Goal: Information Seeking & Learning: Check status

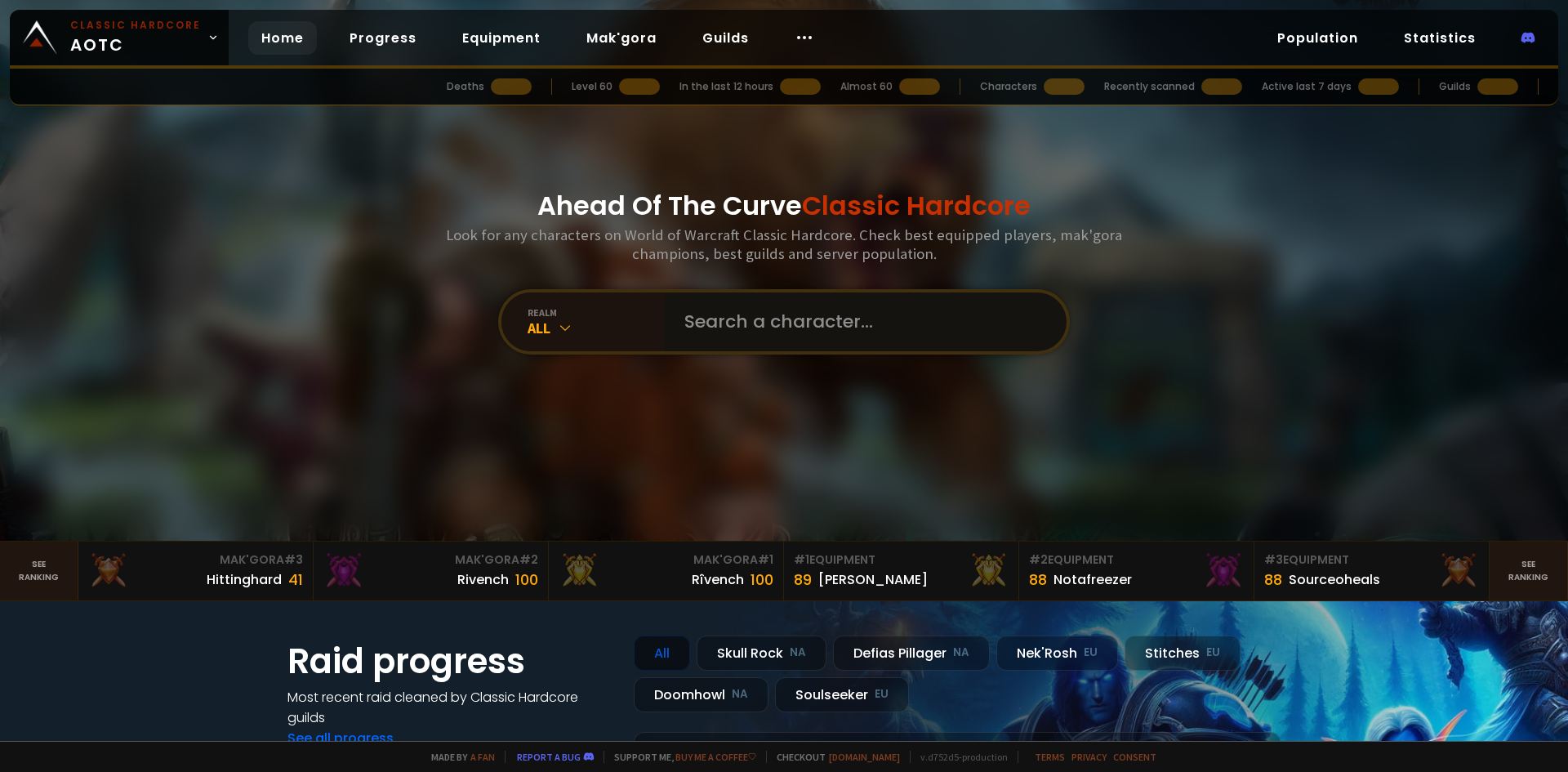
click at [735, 329] on input "text" at bounding box center [860, 322] width 372 height 59
click at [563, 320] on icon at bounding box center [565, 327] width 17 height 17
click at [778, 320] on input "text" at bounding box center [860, 322] width 372 height 59
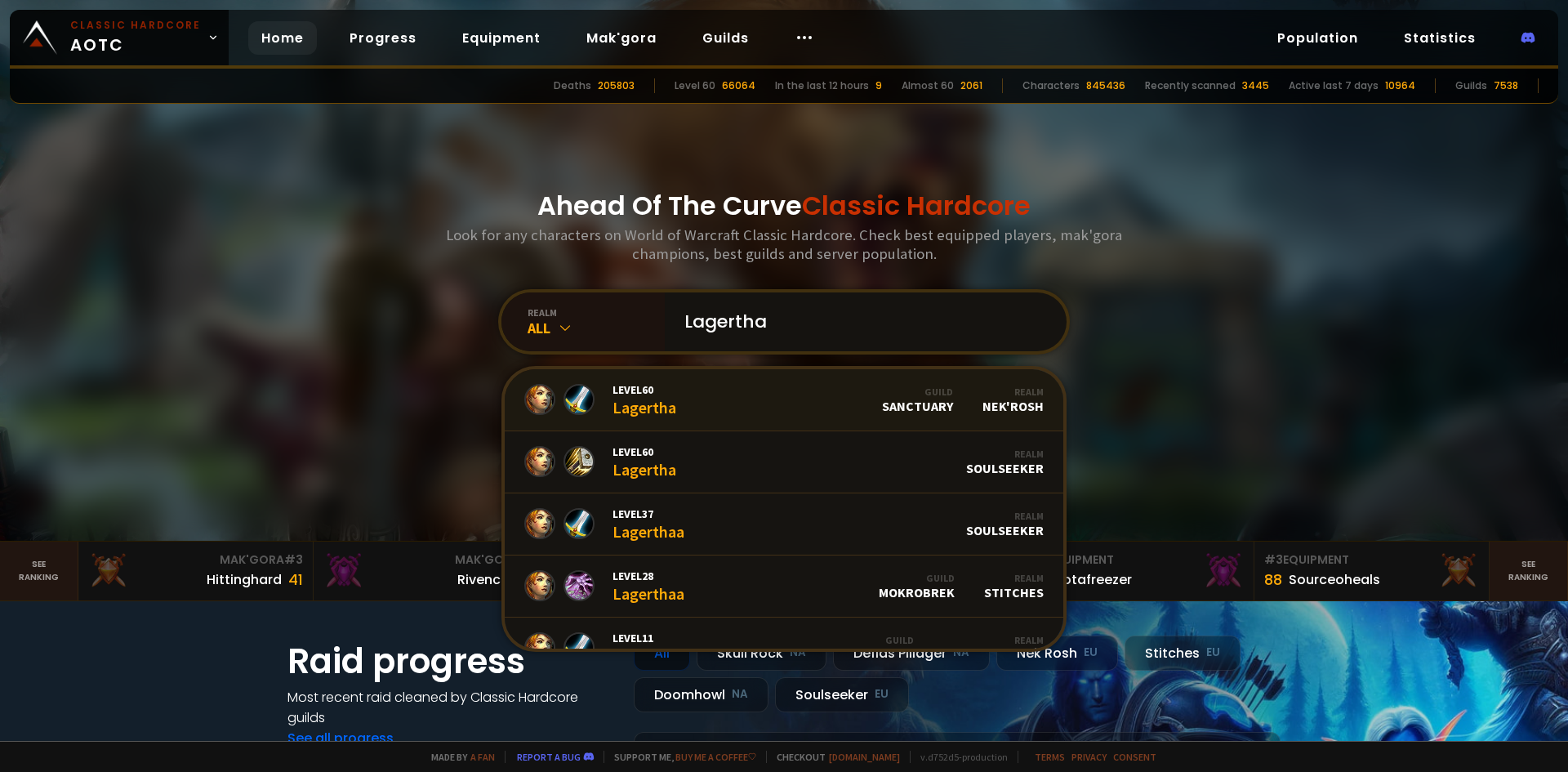
type input "Lagertha"
click at [669, 398] on div "Level 60 Lagertha" at bounding box center [644, 400] width 64 height 35
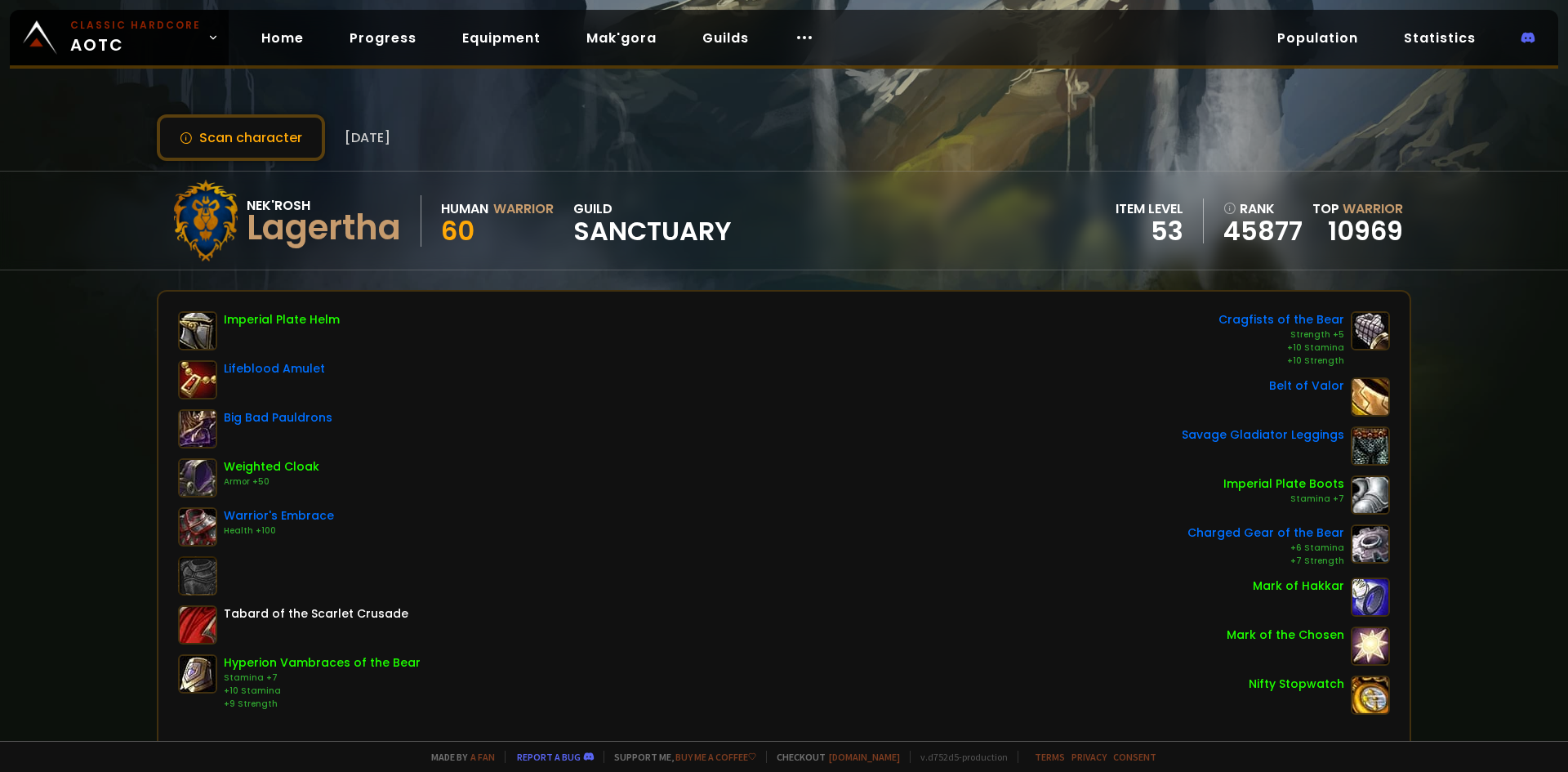
click at [1223, 201] on div "rank" at bounding box center [1262, 208] width 79 height 21
click at [1223, 204] on icon at bounding box center [1229, 207] width 13 height 13
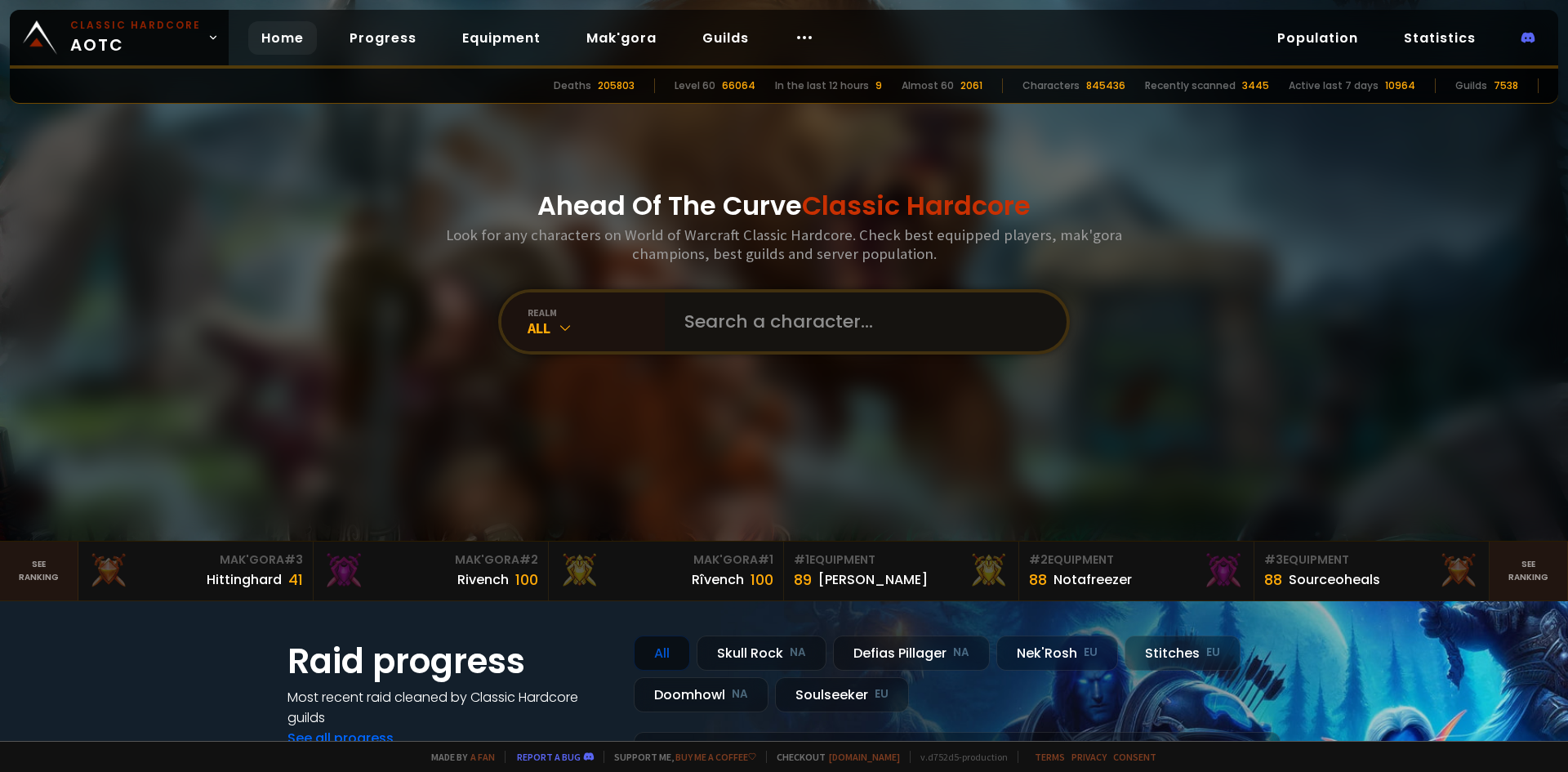
click at [743, 343] on input "text" at bounding box center [860, 322] width 372 height 59
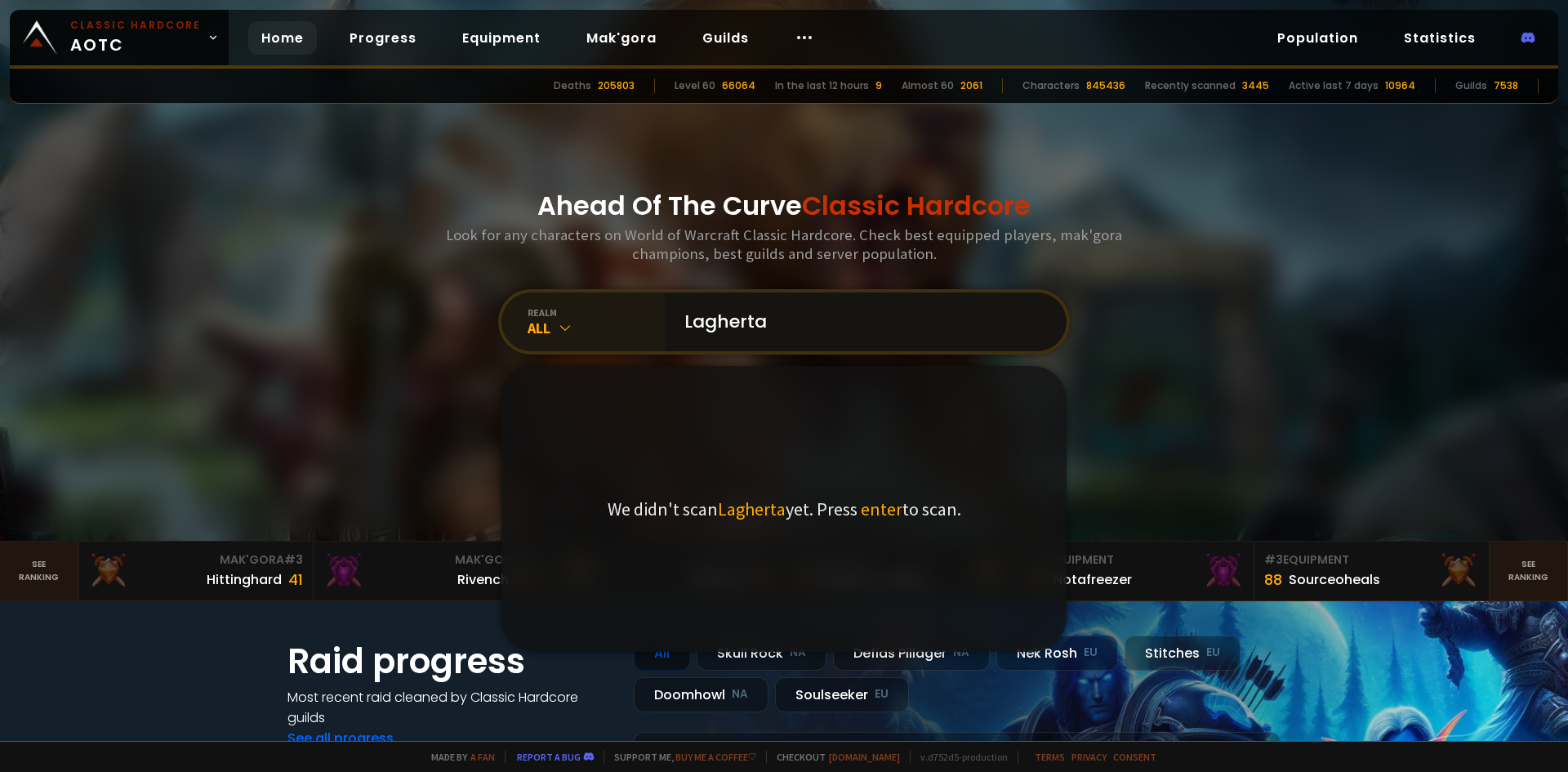
type input "Lagherta"
click at [560, 328] on icon at bounding box center [565, 327] width 17 height 17
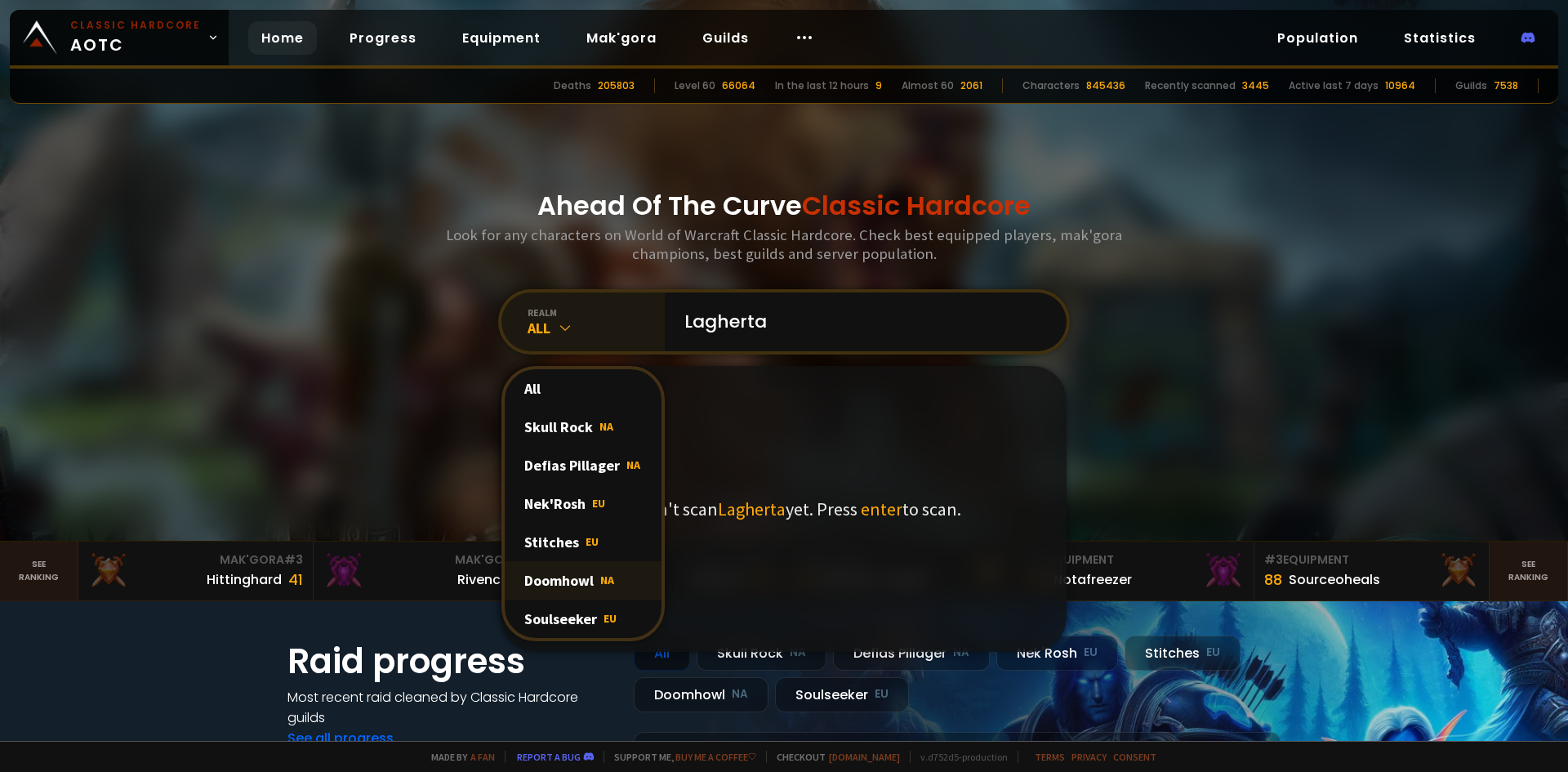
click at [570, 580] on div "Doomhowl NA" at bounding box center [583, 579] width 156 height 38
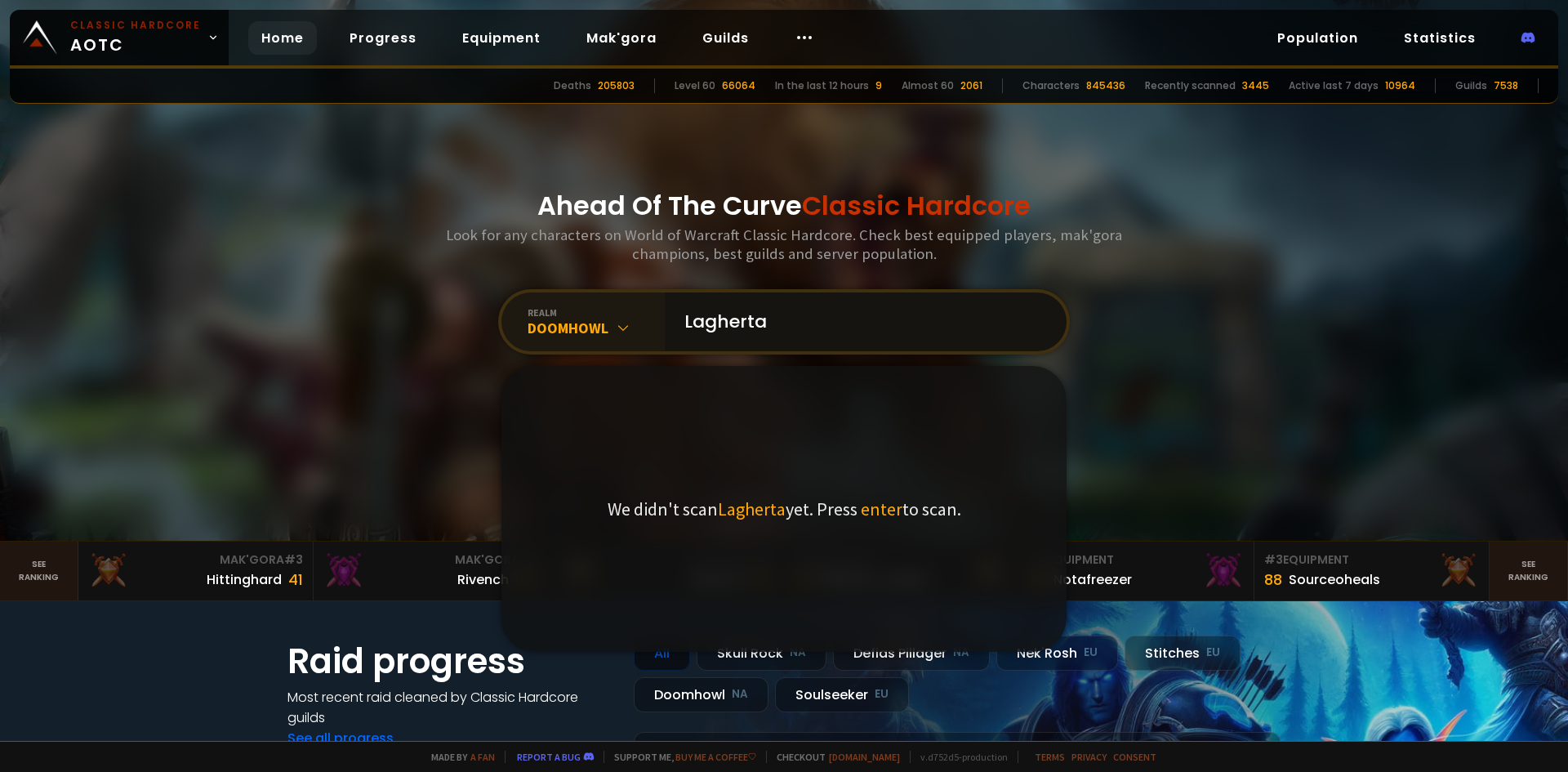
click at [817, 336] on input "Lagherta" at bounding box center [860, 322] width 372 height 59
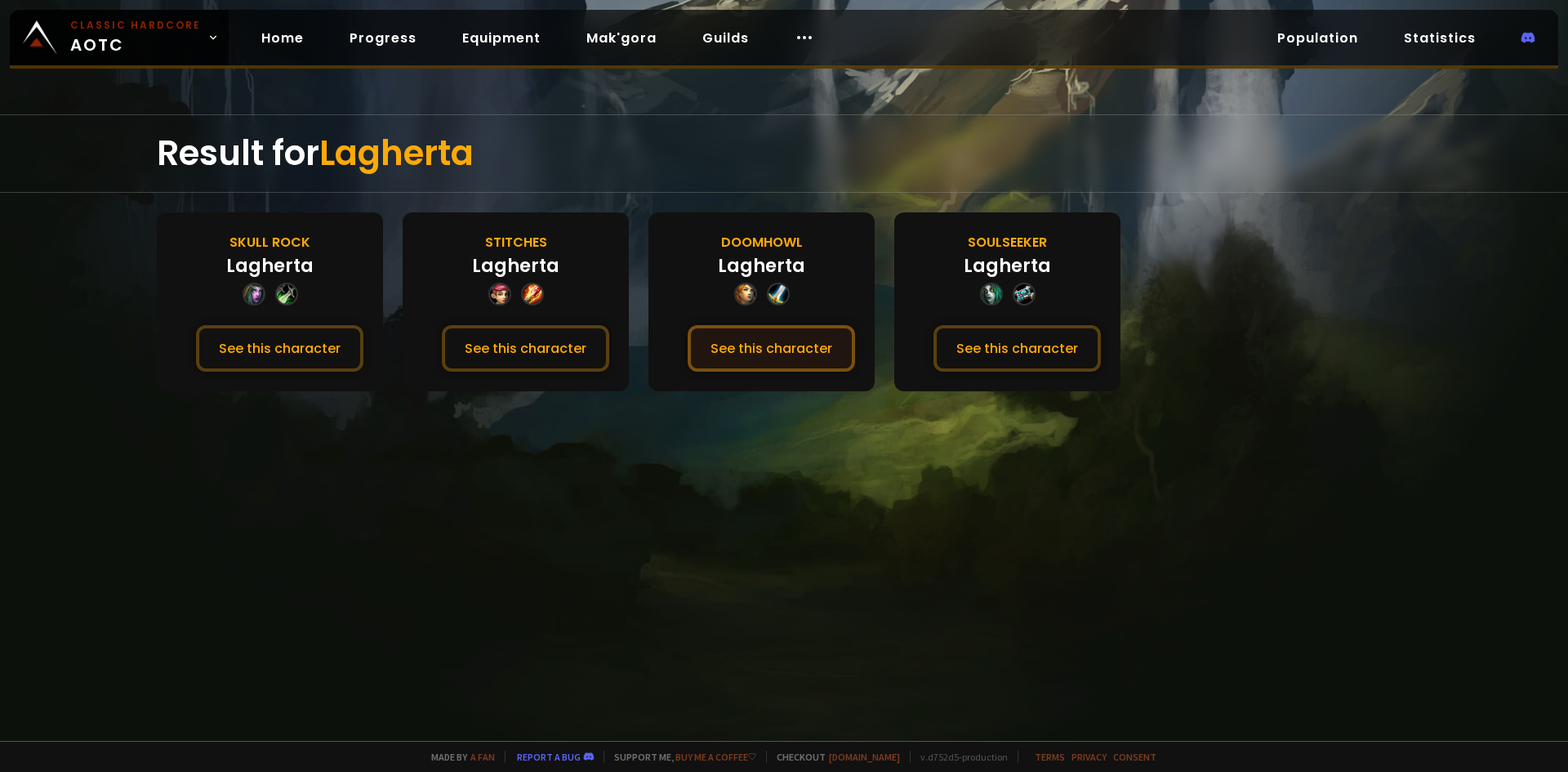
click at [769, 349] on button "See this character" at bounding box center [771, 349] width 167 height 47
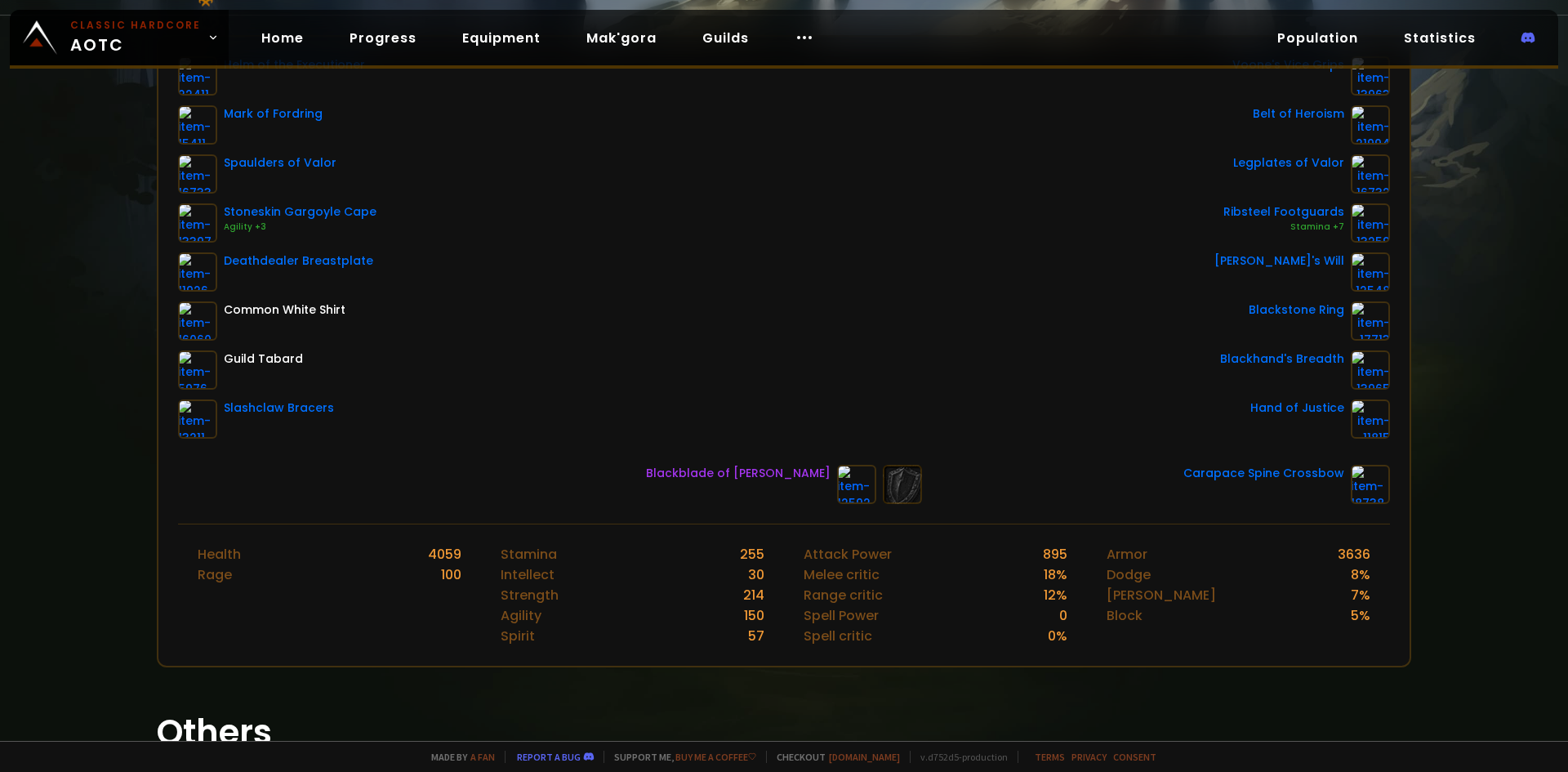
scroll to position [441, 0]
